Goal: Task Accomplishment & Management: Manage account settings

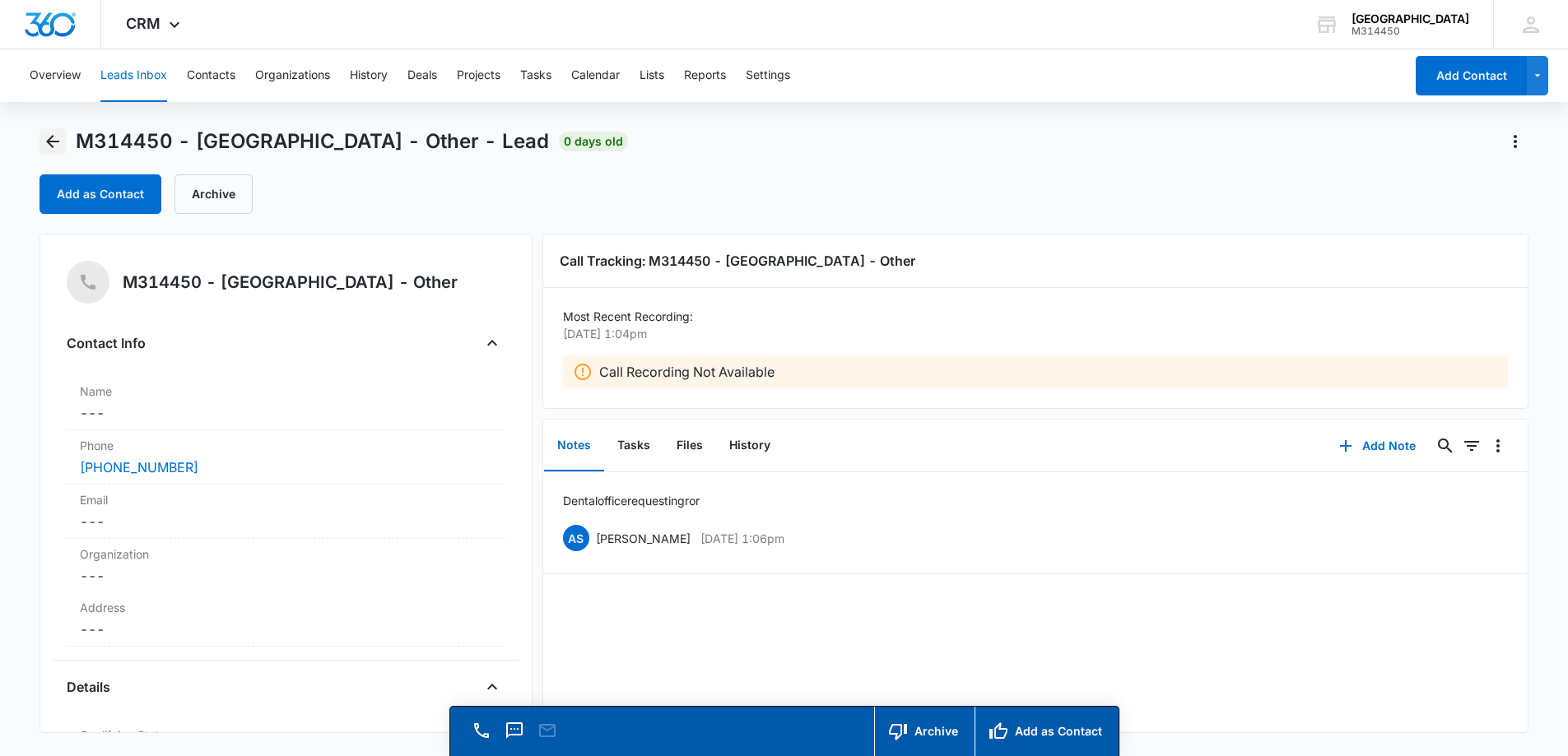
click at [45, 143] on icon "Back" at bounding box center [52, 141] width 20 height 20
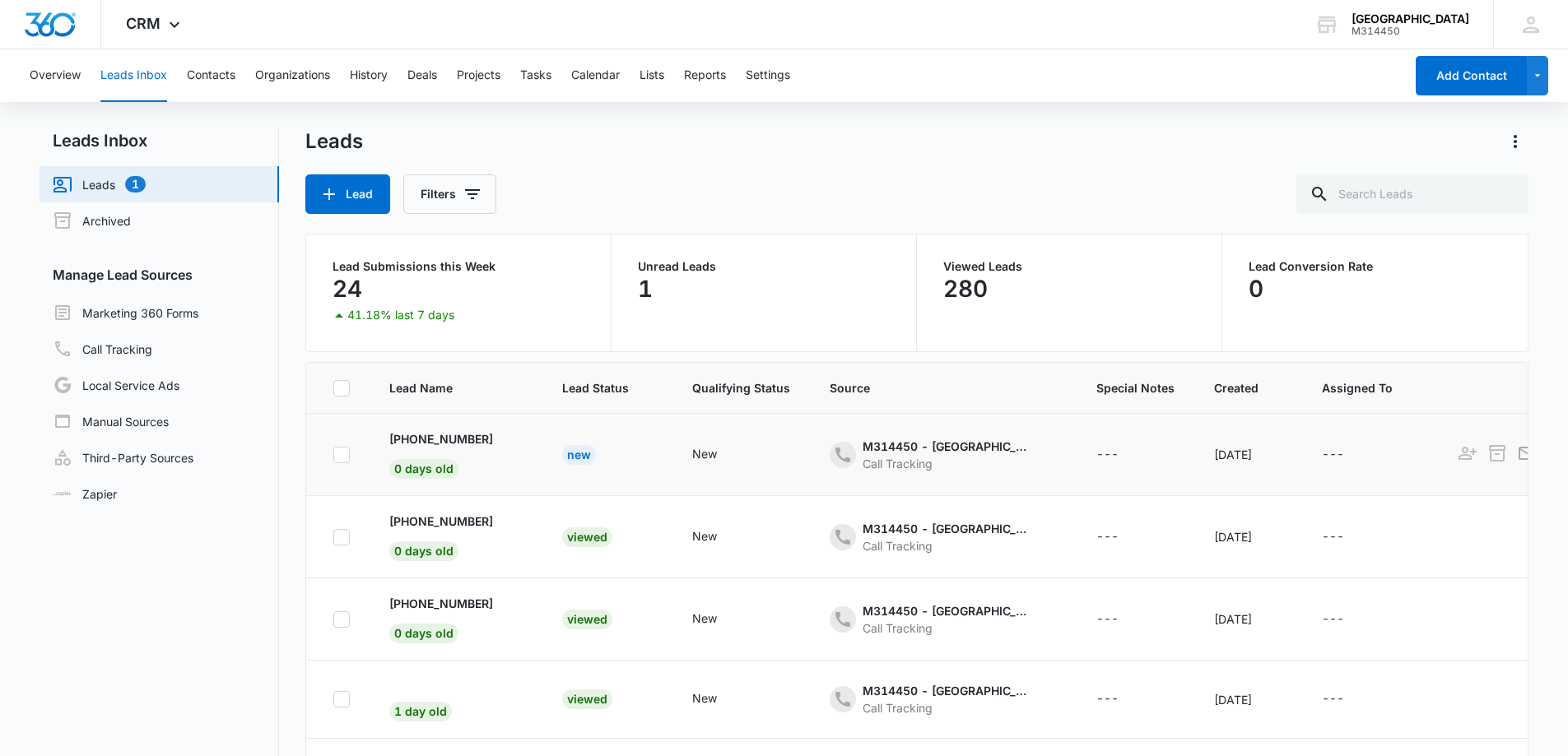
click at [563, 454] on div "New" at bounding box center [579, 455] width 34 height 20
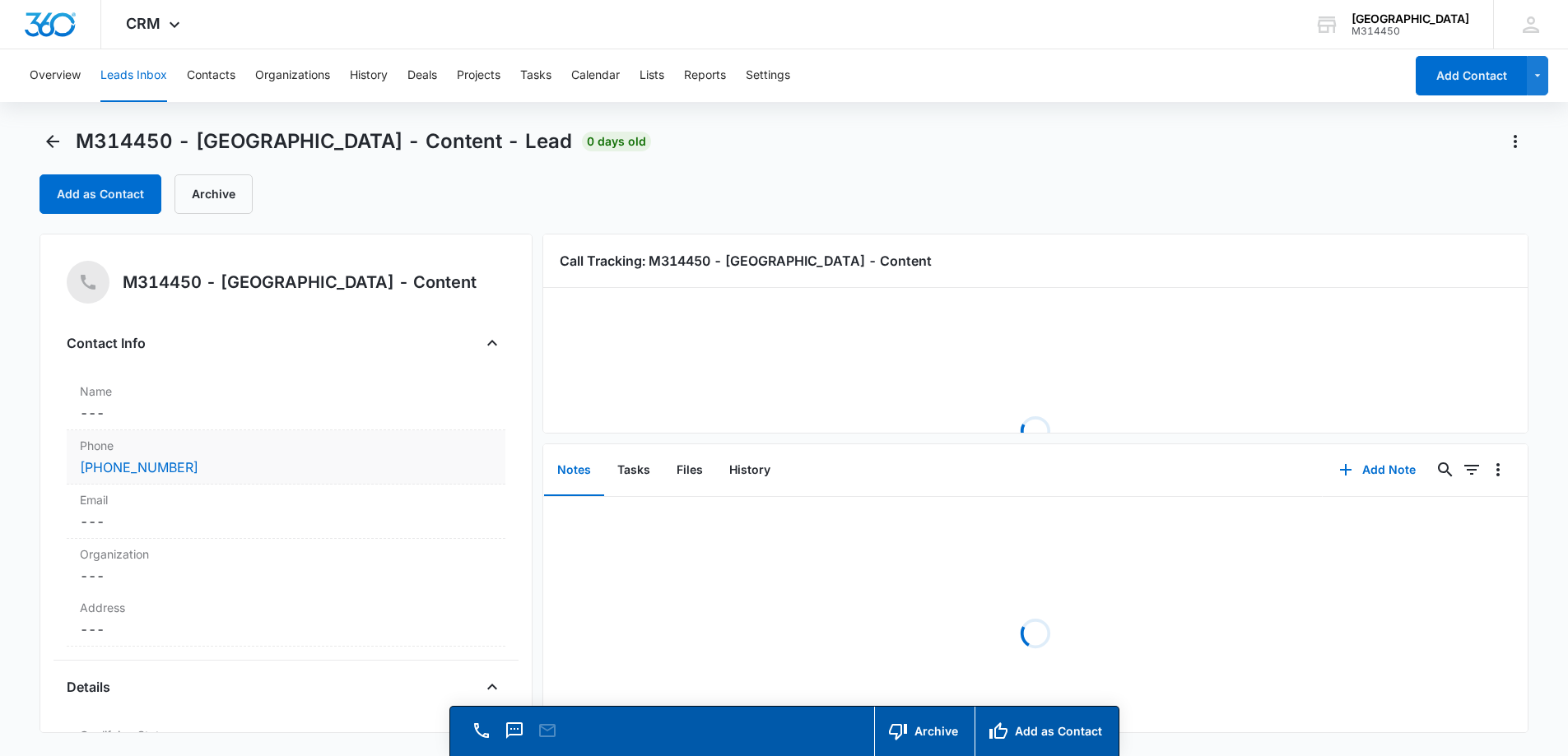
click at [234, 471] on div "[PHONE_NUMBER]" at bounding box center [286, 467] width 412 height 20
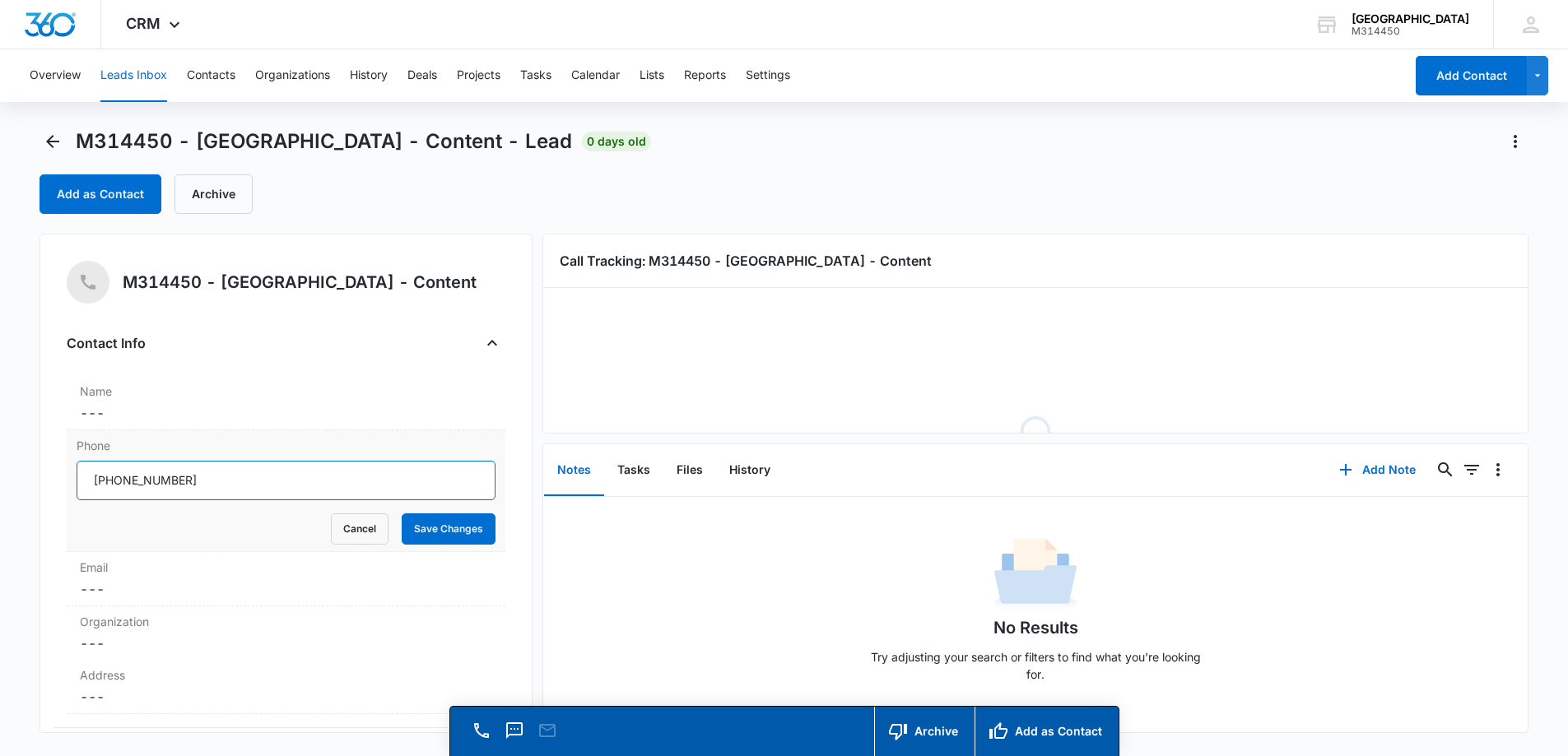
drag, startPoint x: 249, startPoint y: 480, endPoint x: 109, endPoint y: 474, distance: 140.1
click at [109, 474] on input "Phone" at bounding box center [286, 481] width 419 height 40
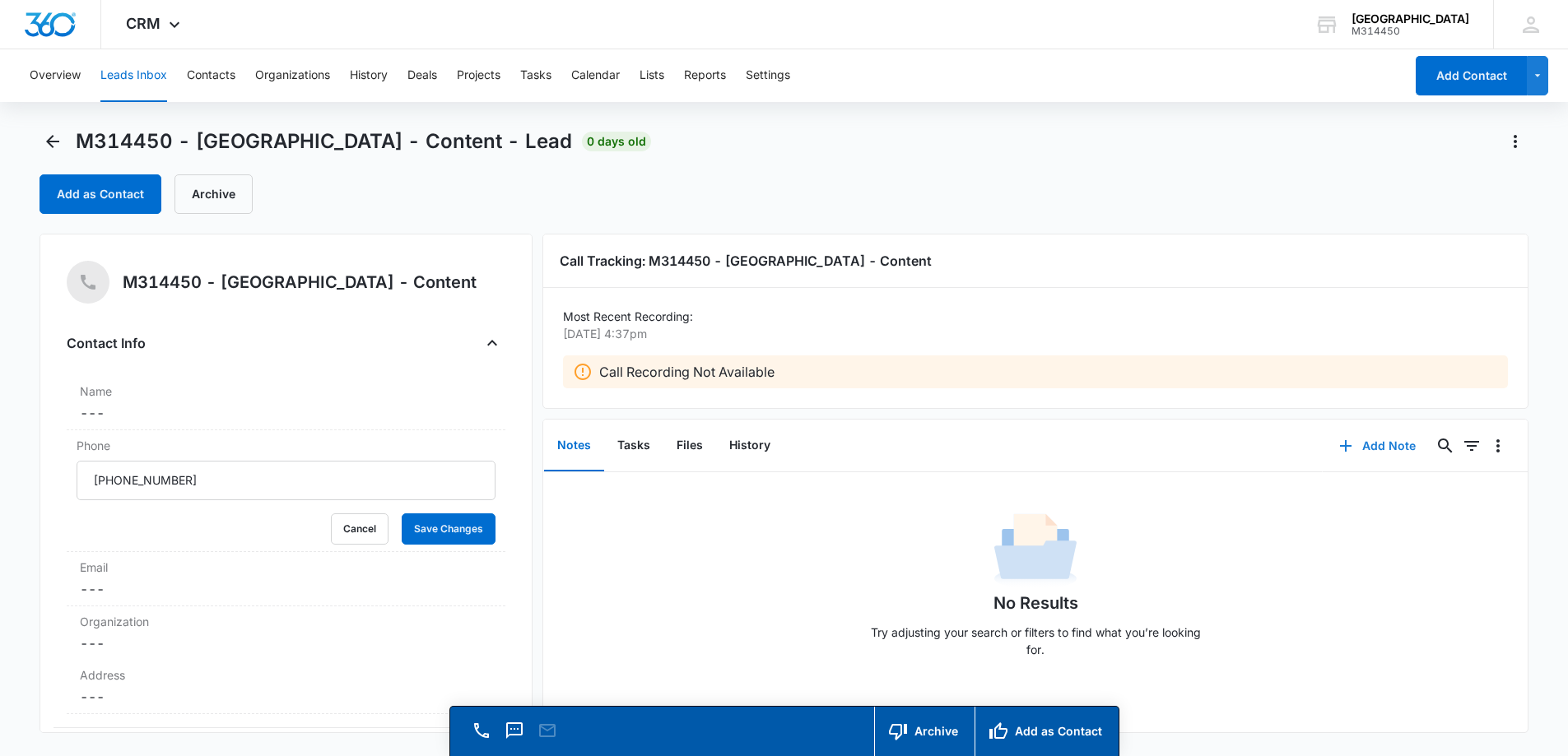
click at [1368, 436] on button "Add Note" at bounding box center [1377, 446] width 109 height 40
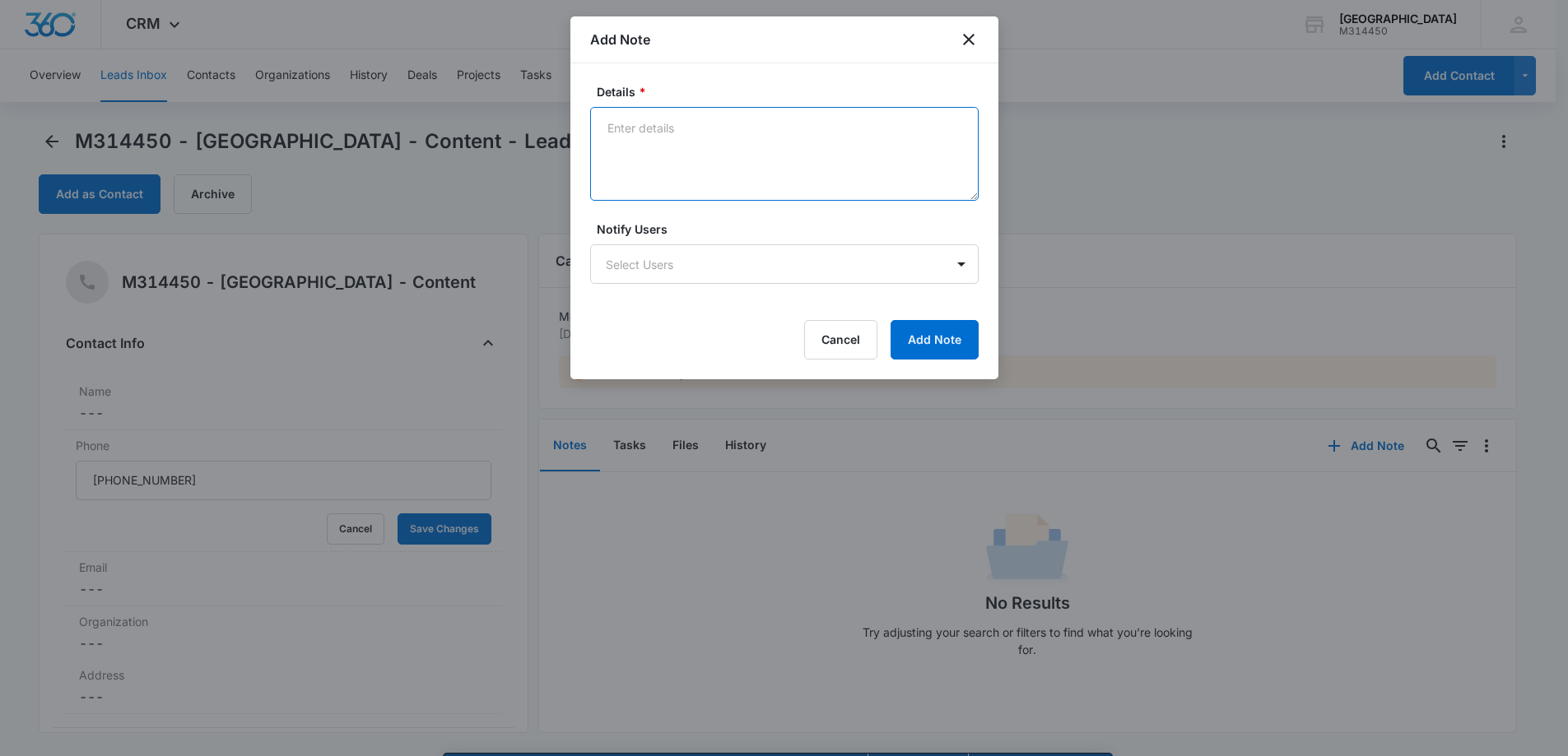
click at [665, 161] on textarea "Details *" at bounding box center [784, 153] width 389 height 94
type textarea "Current patient booking follow up"
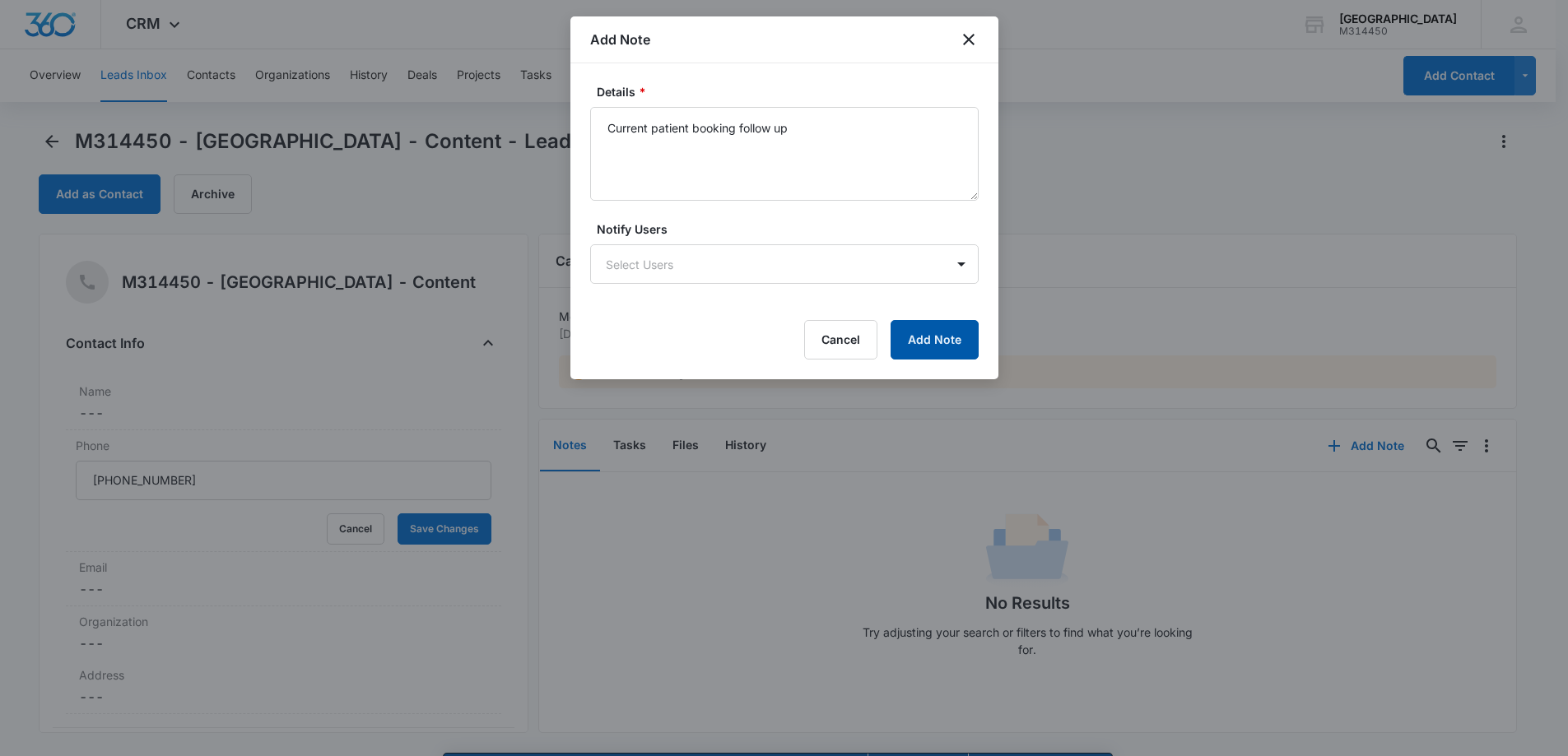
click at [977, 341] on button "Add Note" at bounding box center [934, 340] width 88 height 40
